Goal: Participate in discussion: Engage in conversation with other users on a specific topic

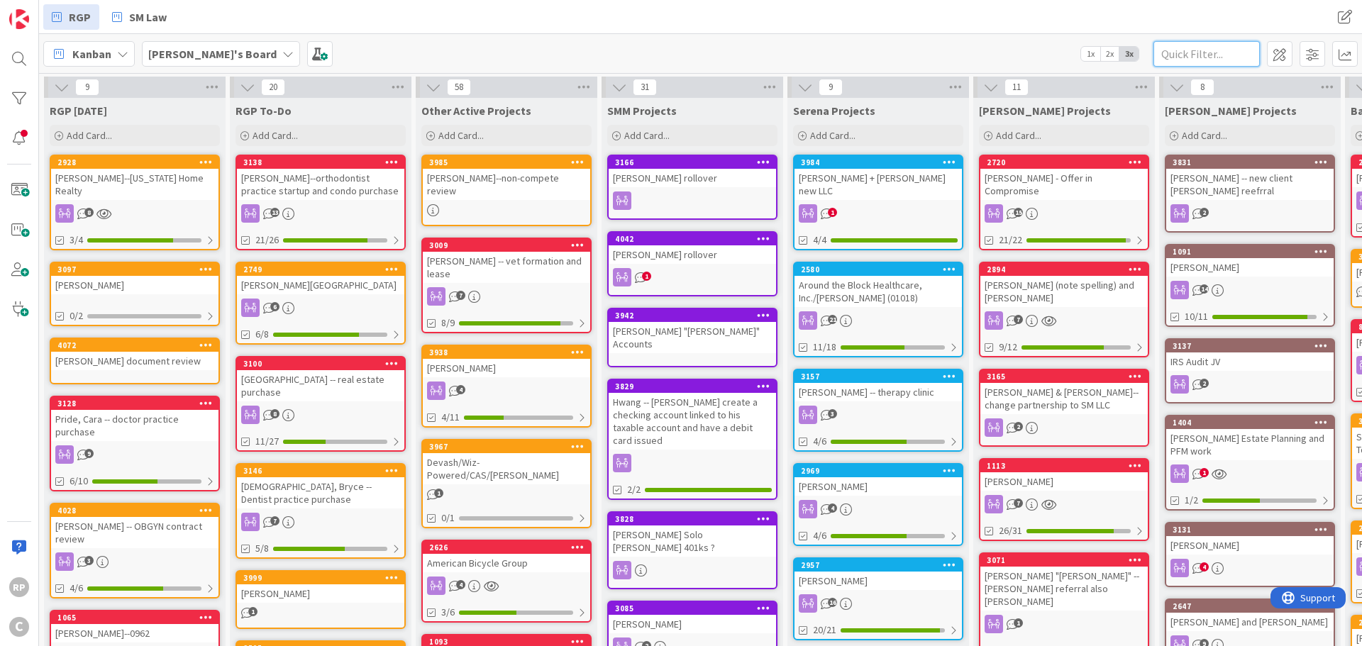
scroll to position [0, 441]
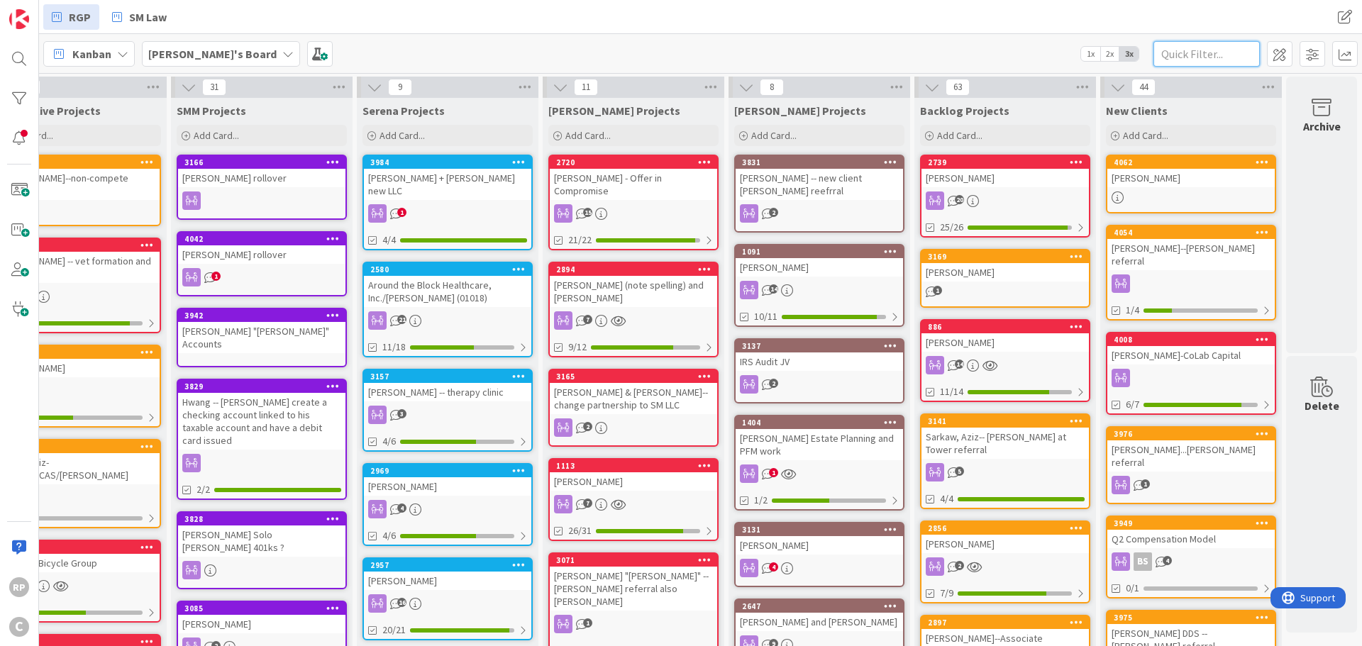
click at [1182, 48] on input "text" at bounding box center [1206, 54] width 106 height 26
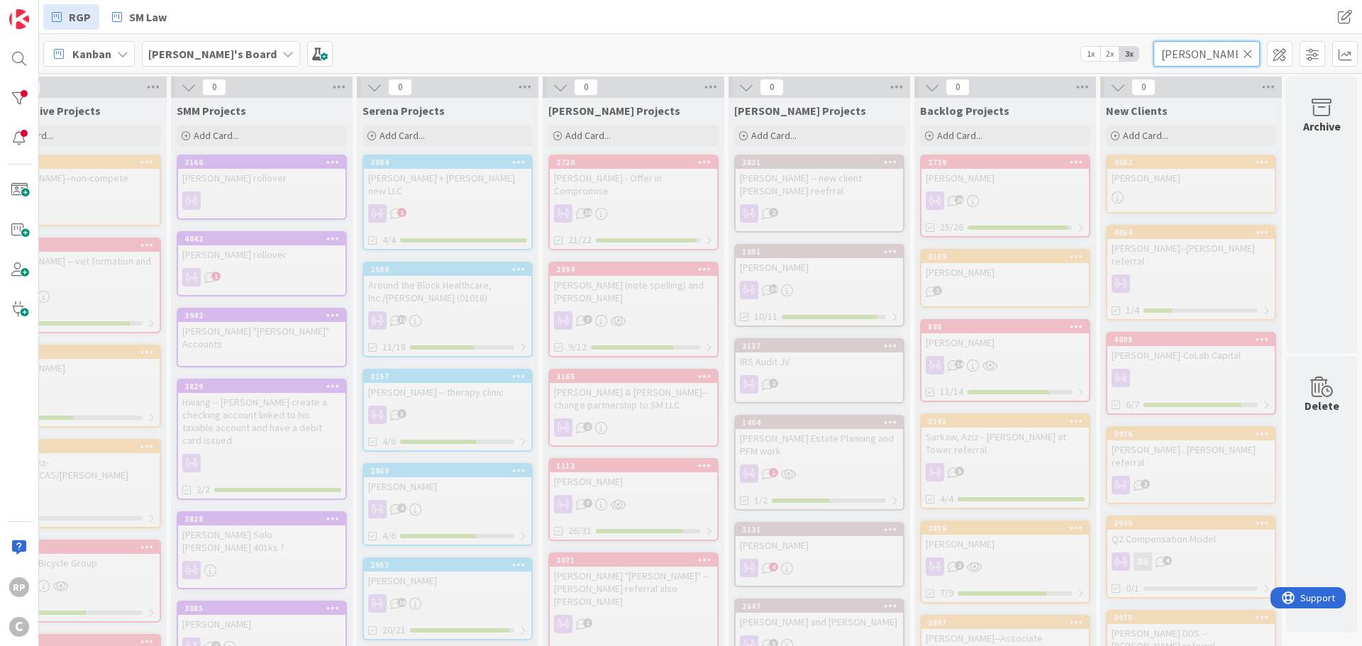
scroll to position [0, 0]
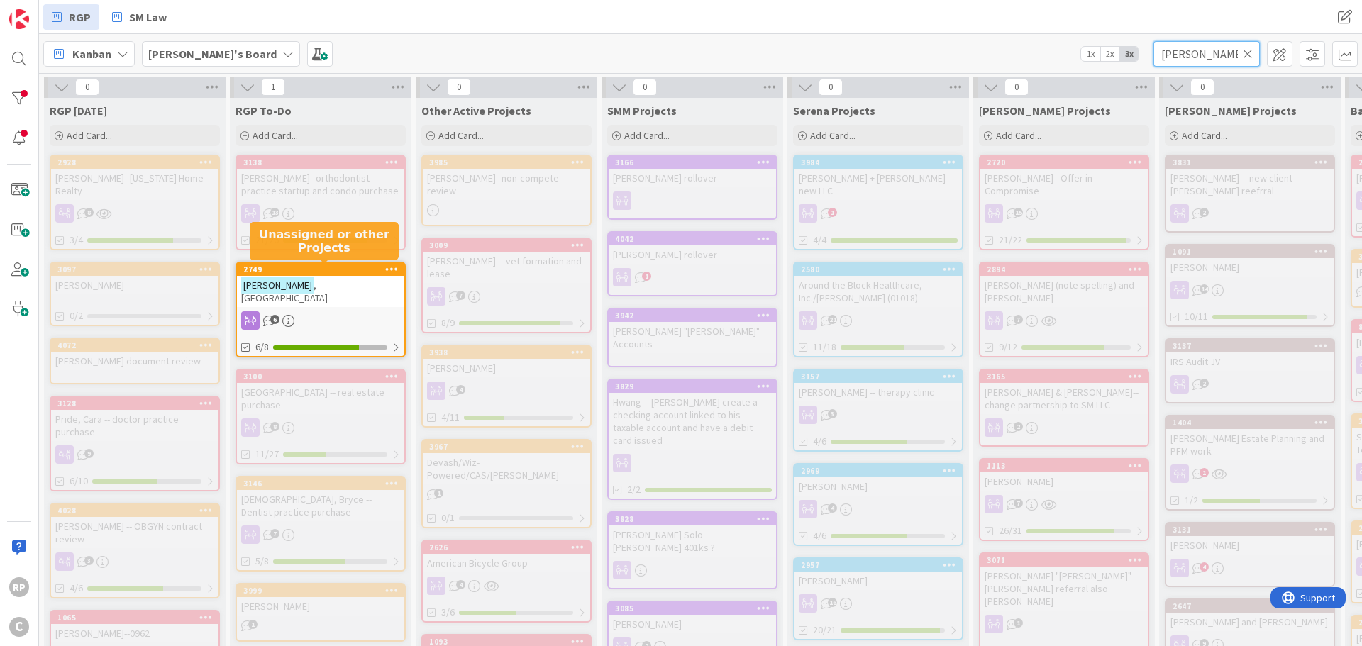
type input "[PERSON_NAME]"
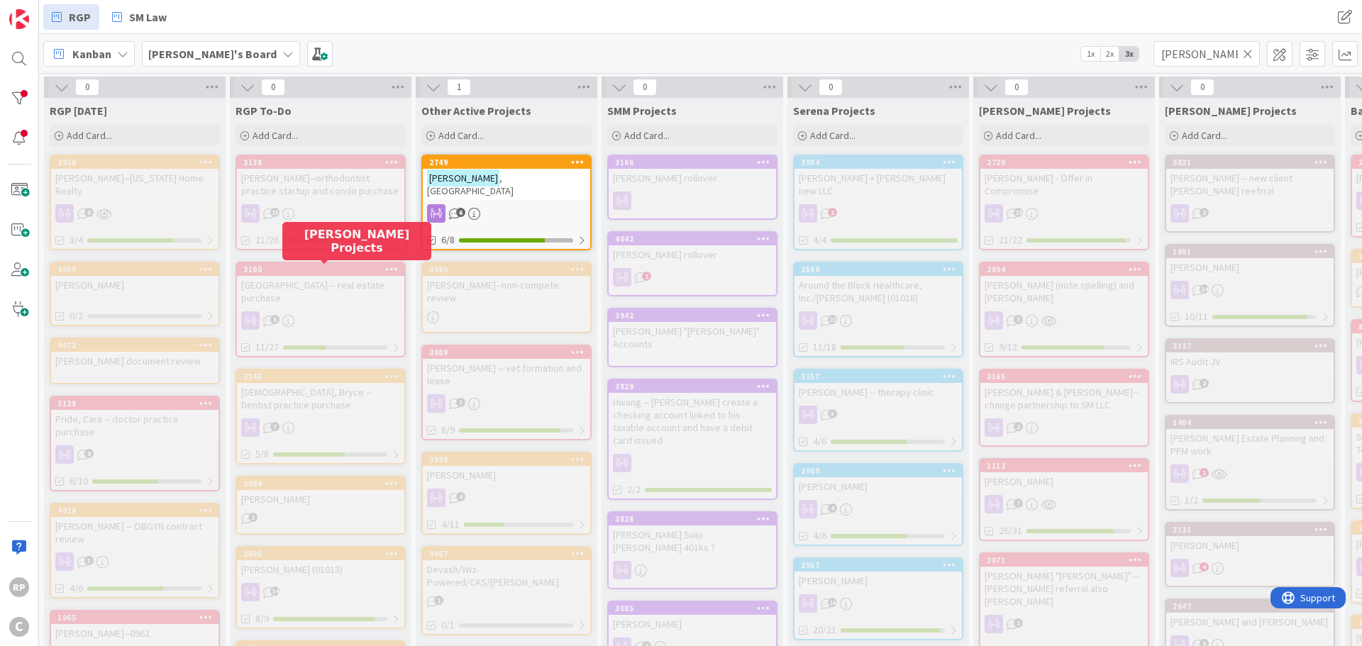
click at [508, 184] on div "[PERSON_NAME][GEOGRAPHIC_DATA]" at bounding box center [506, 184] width 167 height 31
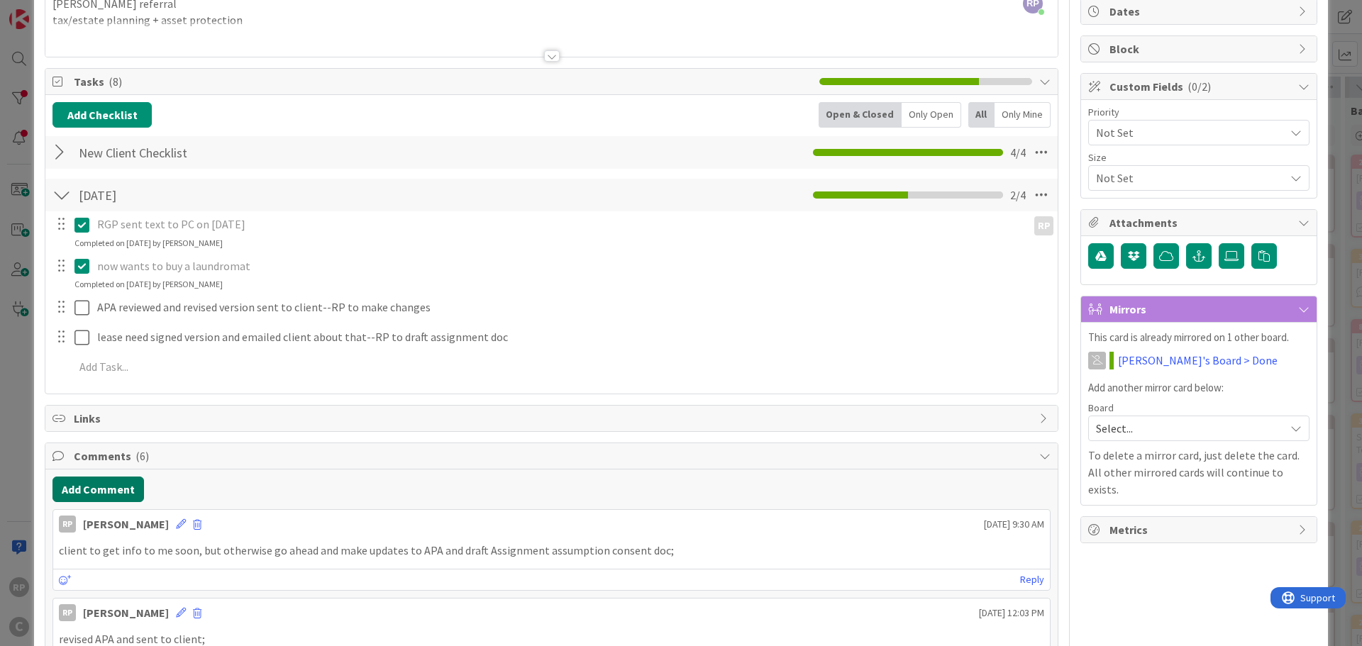
click at [106, 493] on button "Add Comment" at bounding box center [97, 490] width 91 height 26
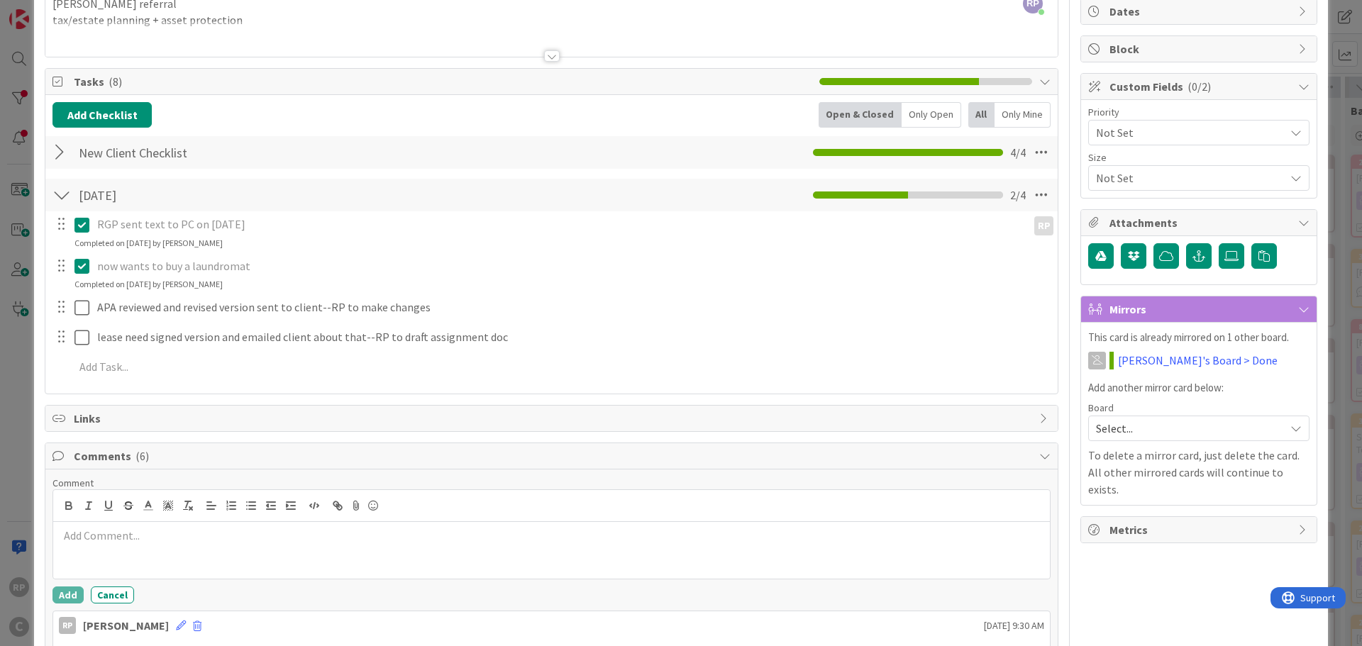
click at [127, 556] on div at bounding box center [551, 550] width 996 height 57
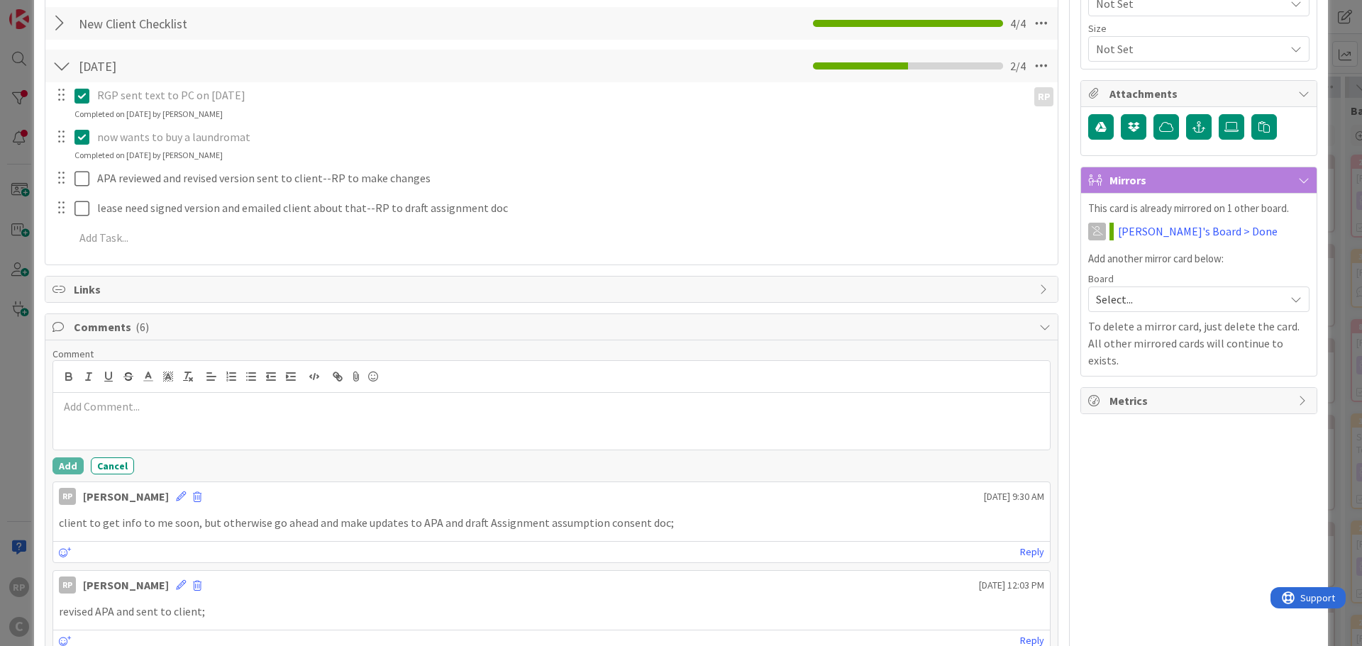
scroll to position [284, 0]
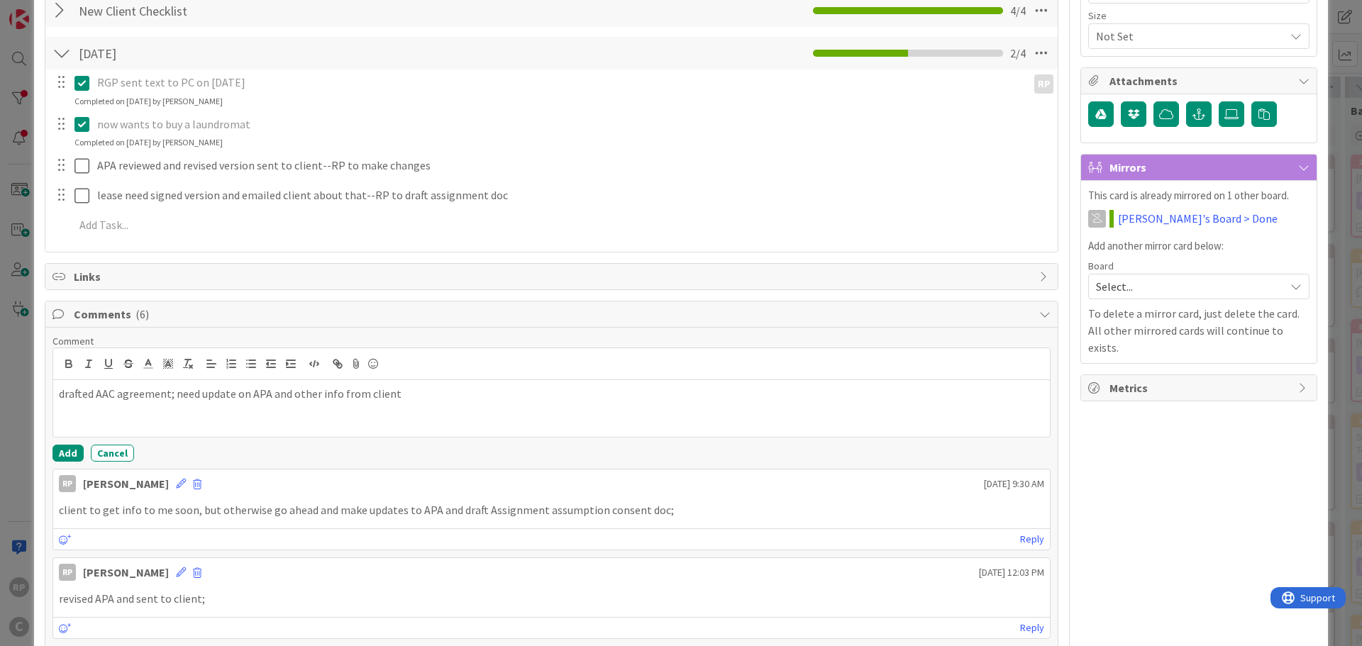
click at [56, 455] on button "Add" at bounding box center [67, 453] width 31 height 17
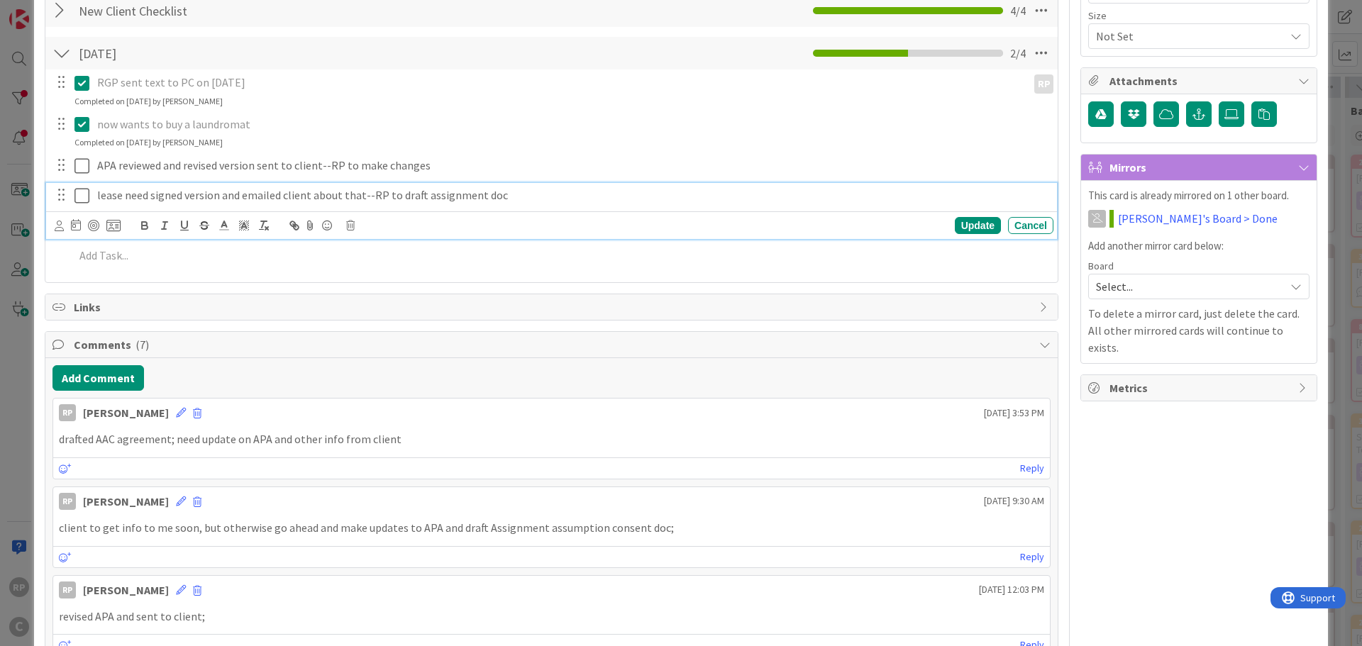
click at [516, 205] on div "lease need signed version and emailed client about that--RP to draft assignment…" at bounding box center [572, 195] width 962 height 25
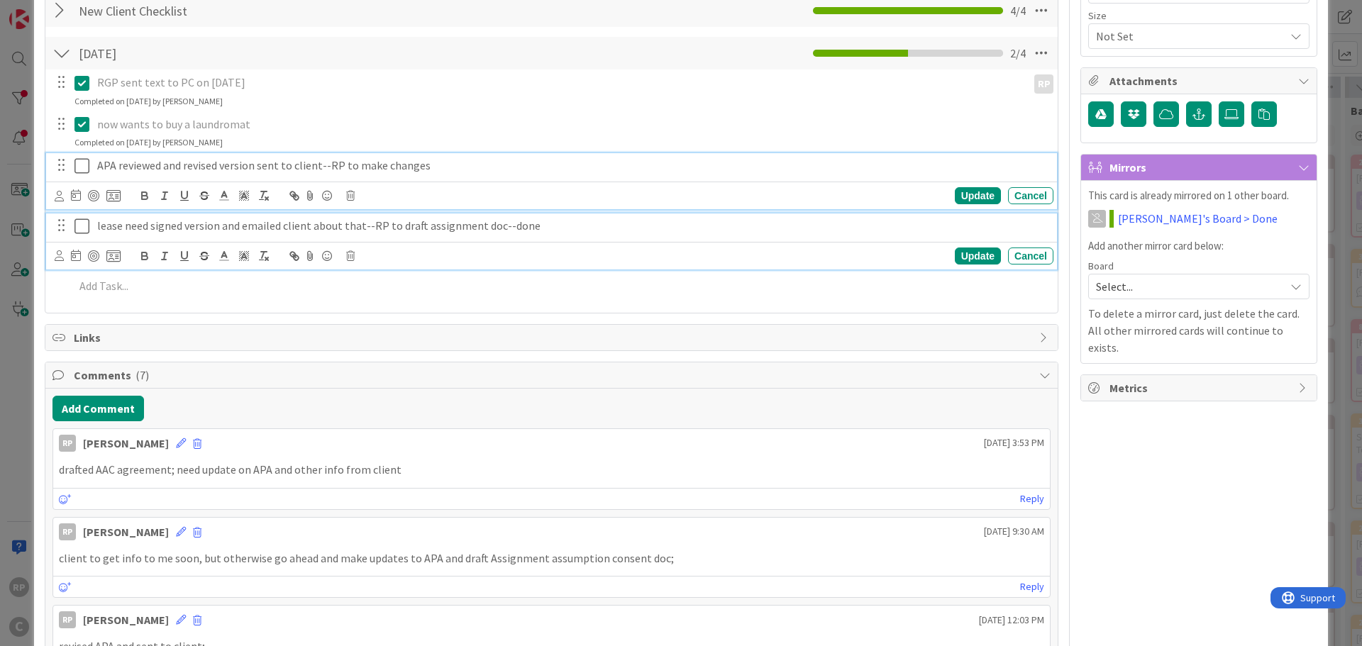
click at [478, 172] on div "APA reviewed and revised version sent to client--RP to make changes Update Canc…" at bounding box center [551, 181] width 1011 height 56
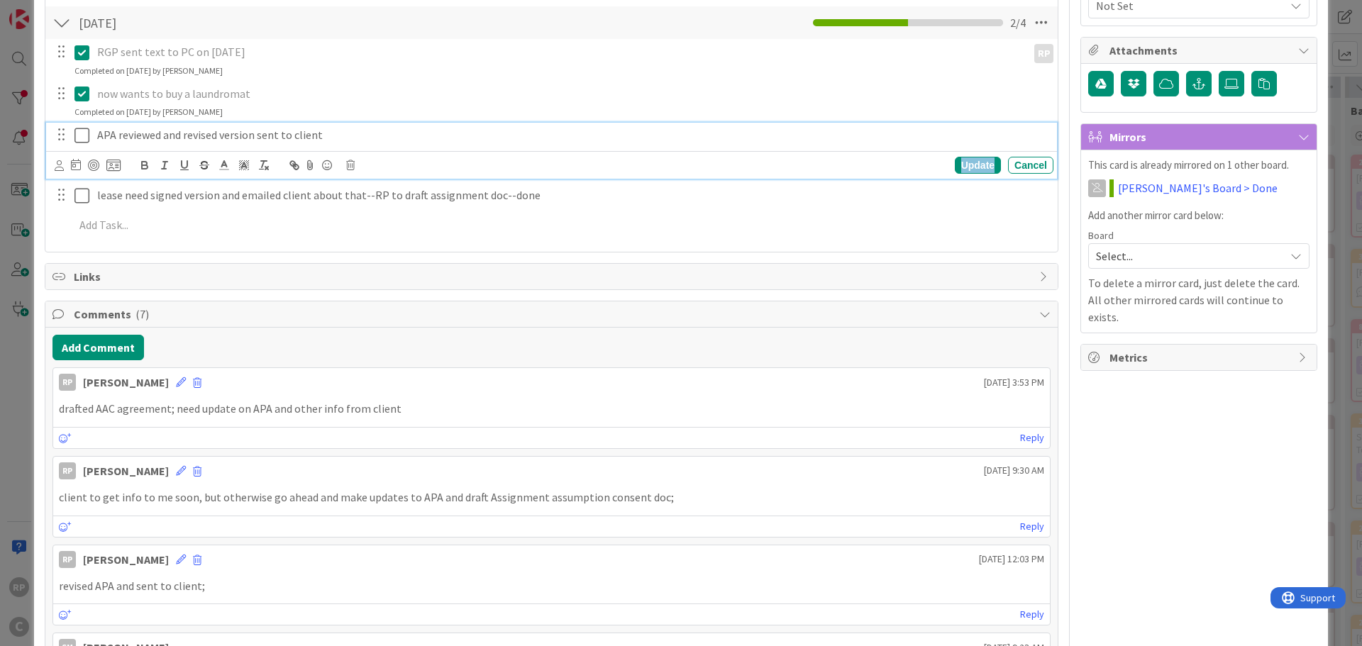
click at [964, 169] on div "Update" at bounding box center [978, 165] width 46 height 17
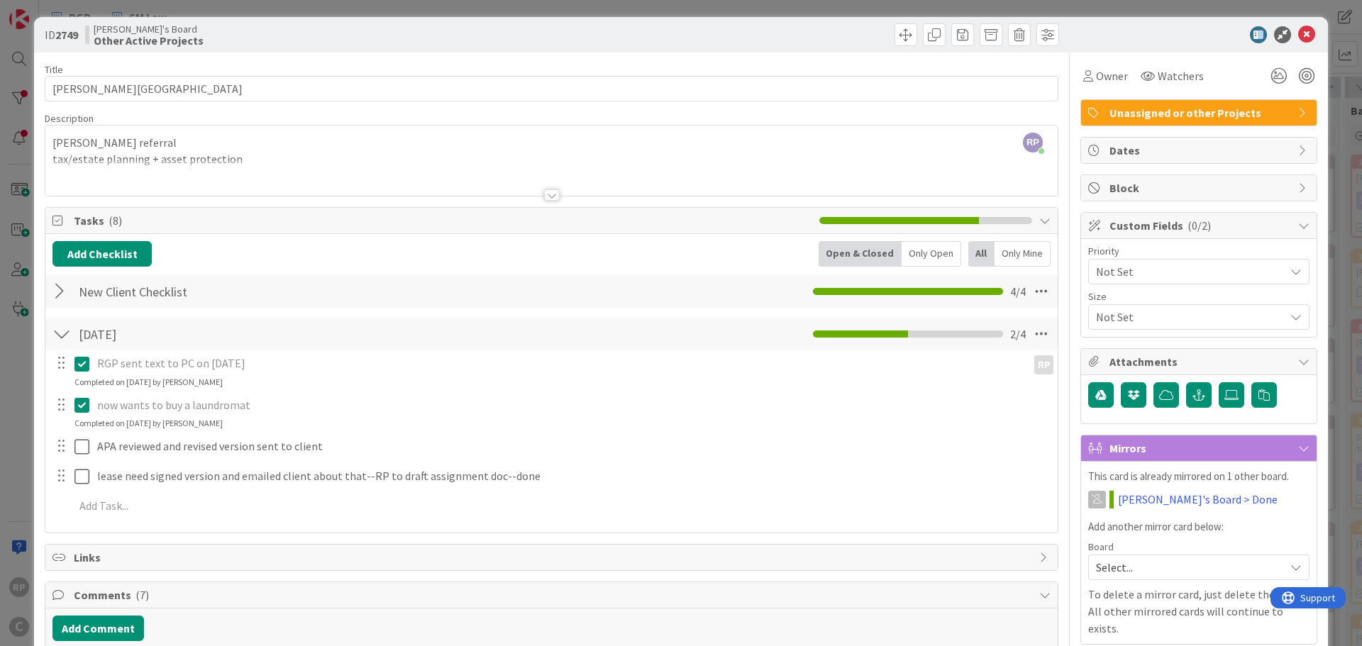
scroll to position [0, 0]
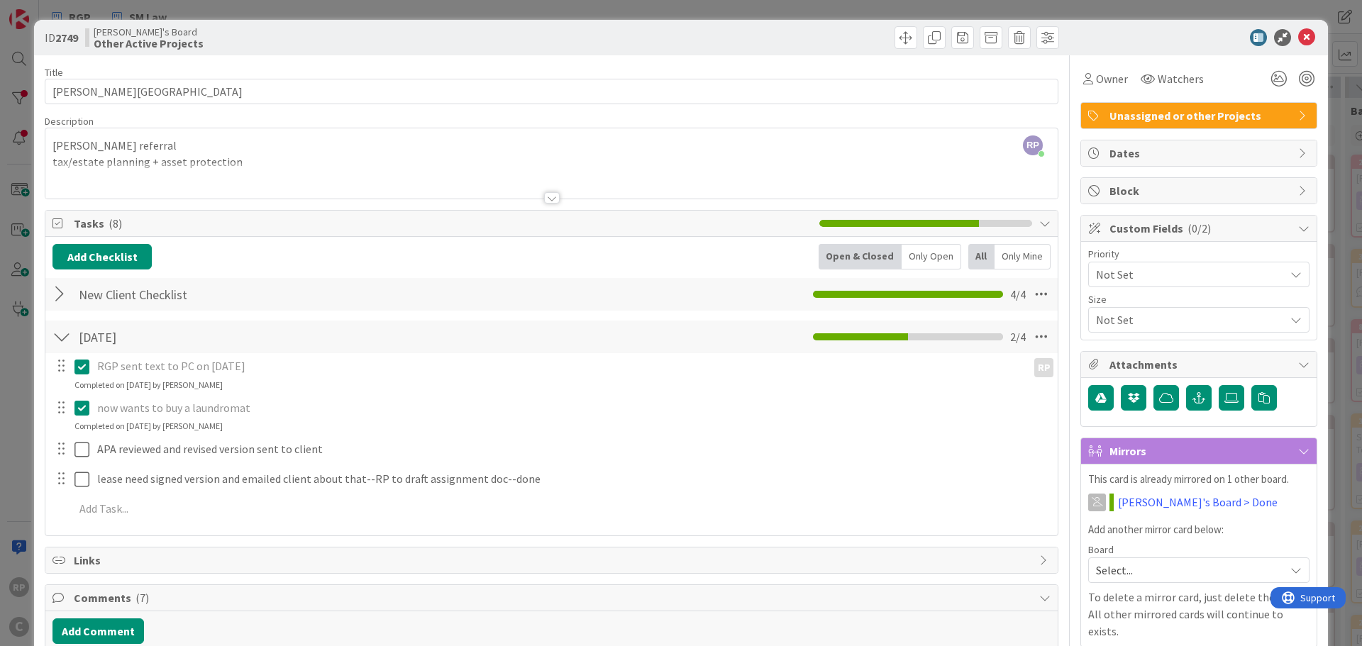
click at [1298, 37] on icon at bounding box center [1306, 37] width 17 height 17
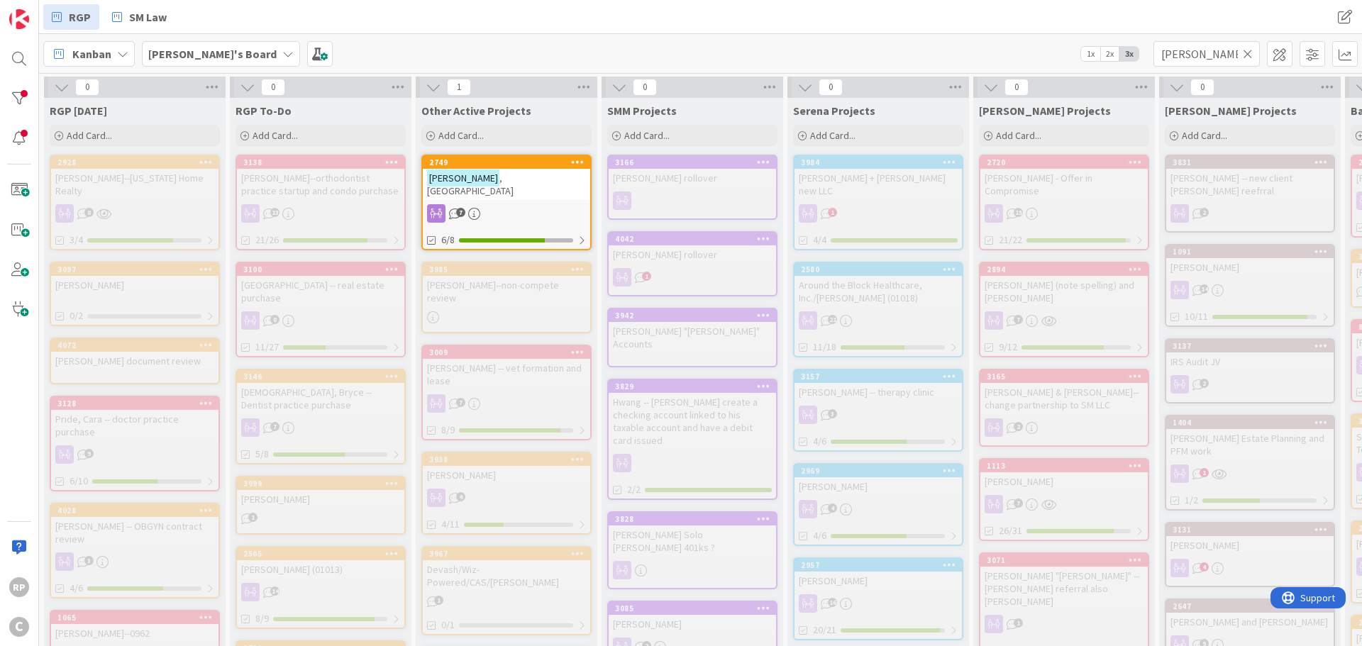
click at [1250, 50] on icon at bounding box center [1247, 54] width 10 height 13
